Goal: Check status: Check status

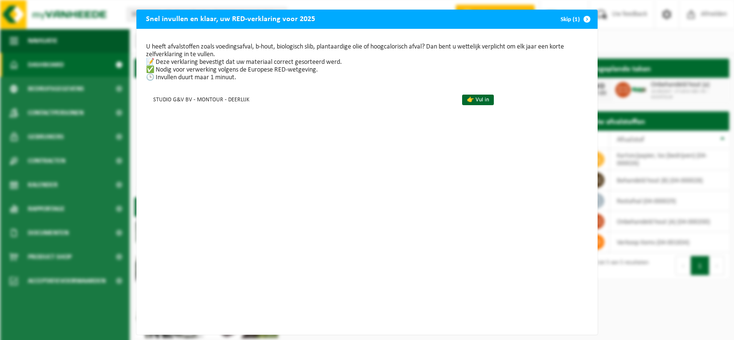
click at [563, 23] on button "Skip (1)" at bounding box center [575, 19] width 44 height 19
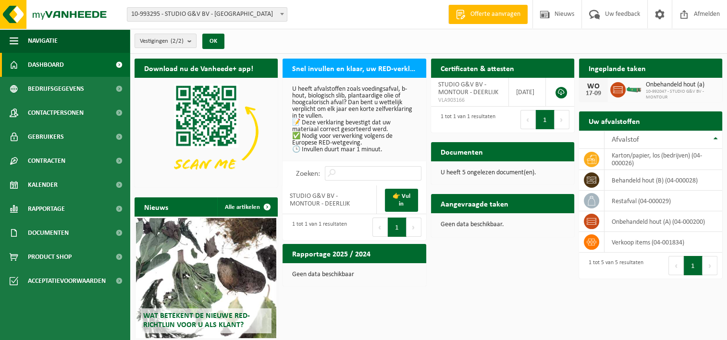
click at [445, 150] on h2 "Documenten" at bounding box center [461, 151] width 61 height 19
click at [672, 82] on span "Onbehandeld hout (a)" at bounding box center [682, 85] width 72 height 8
click at [623, 92] on span at bounding box center [617, 89] width 15 height 15
click at [678, 92] on span "10-992047 - STUDIO G&V BV - MONTOUR" at bounding box center [682, 95] width 72 height 12
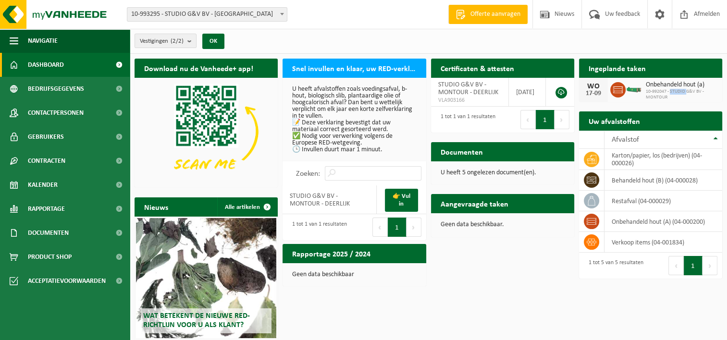
click at [678, 92] on span "10-992047 - STUDIO G&V BV - MONTOUR" at bounding box center [682, 95] width 72 height 12
click at [675, 95] on span "10-992047 - STUDIO G&V BV - MONTOUR" at bounding box center [682, 95] width 72 height 12
click at [649, 90] on span "10-992047 - STUDIO G&V BV - MONTOUR" at bounding box center [682, 95] width 72 height 12
click at [598, 85] on div "WO" at bounding box center [593, 87] width 19 height 8
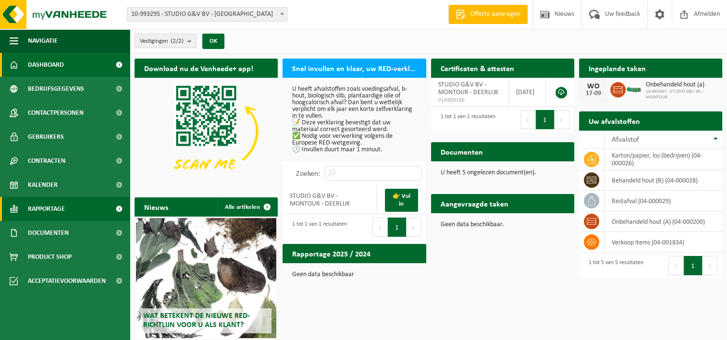
click at [43, 214] on span "Rapportage" at bounding box center [46, 209] width 37 height 24
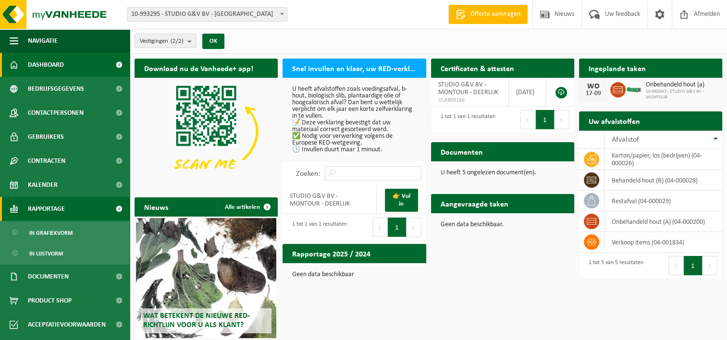
click at [43, 214] on span "Rapportage" at bounding box center [46, 209] width 37 height 24
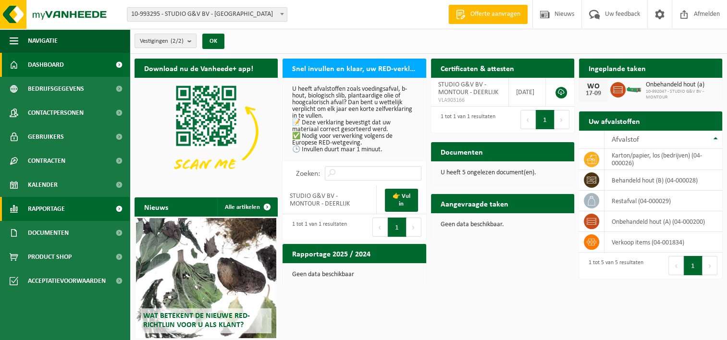
click at [43, 214] on span "Rapportage" at bounding box center [46, 209] width 37 height 24
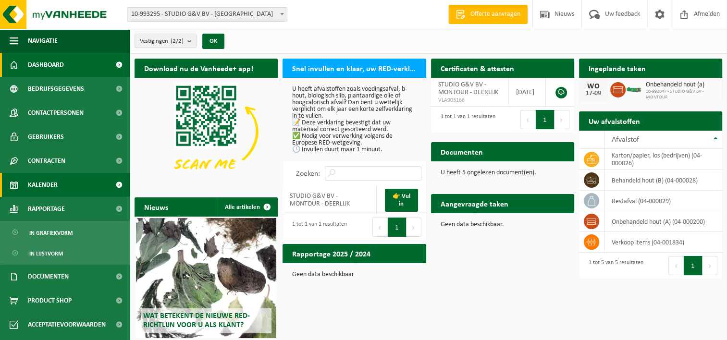
click at [58, 186] on link "Kalender" at bounding box center [65, 185] width 130 height 24
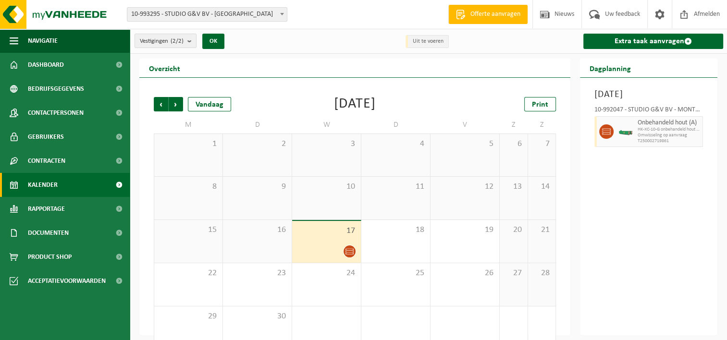
click at [351, 254] on icon at bounding box center [349, 251] width 8 height 8
click at [669, 256] on div "[DATE] 10-992047 - STUDIO G&V BV - MONTOUR - DEERLIJK Onbehandeld hout (A) HK-X…" at bounding box center [648, 206] width 137 height 257
click at [660, 144] on span "T250002719861" at bounding box center [668, 141] width 62 height 6
